Goal: Information Seeking & Learning: Learn about a topic

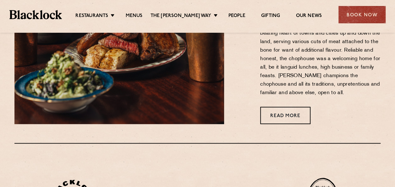
scroll to position [252, 0]
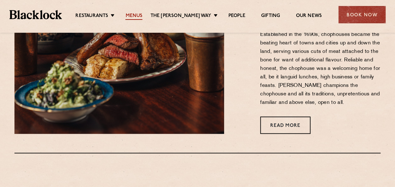
click at [142, 16] on link "Menus" at bounding box center [134, 16] width 17 height 7
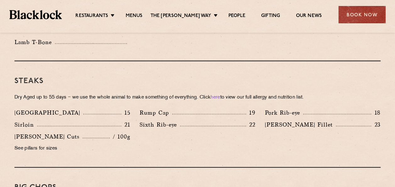
scroll to position [566, 0]
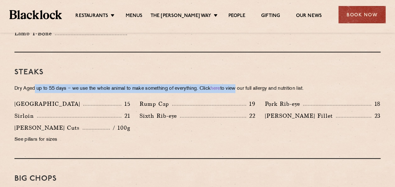
drag, startPoint x: 35, startPoint y: 82, endPoint x: 240, endPoint y: 74, distance: 205.3
click at [240, 74] on div "Steaks Dry Aged up to 55 days − we use the whole animal to make something of ev…" at bounding box center [197, 105] width 366 height 106
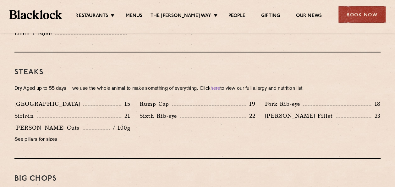
drag, startPoint x: 240, startPoint y: 74, endPoint x: 302, endPoint y: 85, distance: 63.6
click at [302, 85] on div "Steaks Dry Aged up to 55 days − we use the whole animal to make something of ev…" at bounding box center [197, 105] width 366 height 106
drag, startPoint x: 377, startPoint y: 108, endPoint x: 248, endPoint y: 104, distance: 129.0
click at [248, 104] on div "Denver 15 Rump Cap 19 Pork Rib-eye 18 Sirloin 21 Sixth Rib-eye 22 Blacklock Fil…" at bounding box center [198, 123] width 376 height 48
drag, startPoint x: 248, startPoint y: 104, endPoint x: 228, endPoint y: 117, distance: 23.8
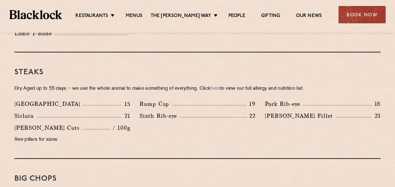
click at [228, 117] on div "Denver 15 Rump Cap 19 Pork Rib-eye 18 Sirloin 21 Sixth Rib-eye 22 Blacklock Fil…" at bounding box center [198, 123] width 376 height 48
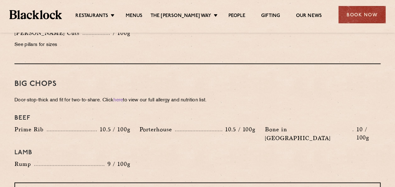
scroll to position [786, 0]
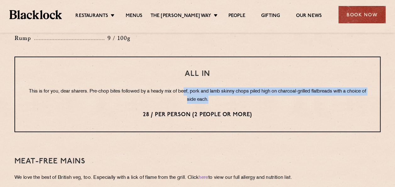
drag, startPoint x: 195, startPoint y: 72, endPoint x: 355, endPoint y: 84, distance: 160.5
click at [355, 87] on p "This is for you, dear sharers. Pre-chop bites followed by a heady mix of beef, …" at bounding box center [198, 95] width 340 height 16
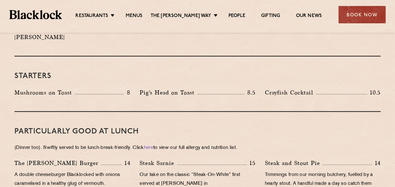
scroll to position [252, 0]
